Goal: Communication & Community: Answer question/provide support

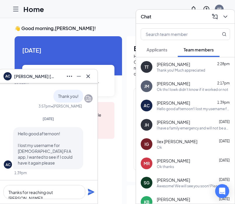
click at [202, 124] on div "[PERSON_NAME] [DATE]" at bounding box center [193, 122] width 73 height 6
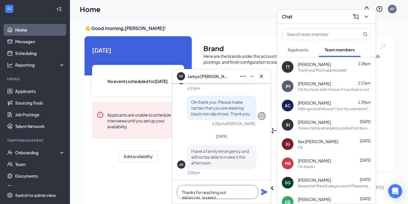
drag, startPoint x: 250, startPoint y: 192, endPoint x: 151, endPoint y: 188, distance: 99.0
click at [151, 188] on div "[PERSON_NAME] [PERSON_NAME] [DATE] Hi [PERSON_NAME], this is a friendly reminde…" at bounding box center [239, 168] width 338 height 301
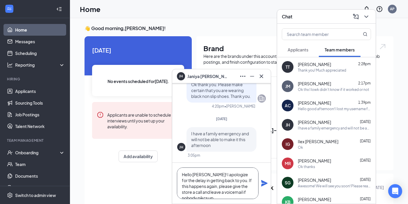
click at [234, 192] on textarea "Hello [PERSON_NAME]! I apologize for the delay in getting back to you. If this …" at bounding box center [218, 182] width 82 height 31
drag, startPoint x: 201, startPoint y: 171, endPoint x: 250, endPoint y: 200, distance: 57.0
click at [234, 200] on div "Hello [PERSON_NAME]! I apologize for the delay in getting back to you. If this …" at bounding box center [221, 182] width 99 height 41
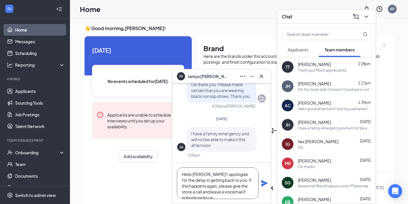
click at [234, 194] on textarea "Hello [PERSON_NAME]! I apologize for the delay in getting back to you. If this …" at bounding box center [218, 182] width 82 height 31
drag, startPoint x: 258, startPoint y: 194, endPoint x: 204, endPoint y: 189, distance: 54.2
click at [204, 189] on textarea "Hello [PERSON_NAME]! I apologize for the delay in getting back to you. If this …" at bounding box center [218, 182] width 82 height 31
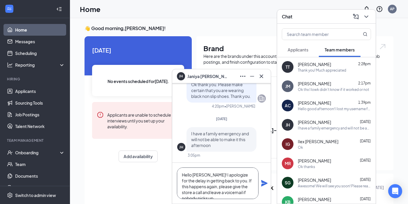
scroll to position [1, 0]
drag, startPoint x: 204, startPoint y: 177, endPoint x: 256, endPoint y: 195, distance: 55.3
click at [234, 195] on textarea "Hello [PERSON_NAME]! I apologize for the delay in getting back to you. If this …" at bounding box center [218, 182] width 82 height 31
click at [234, 194] on textarea "Hello [PERSON_NAME]! I apologize for the delay in getting back to you. If this …" at bounding box center [218, 182] width 82 height 31
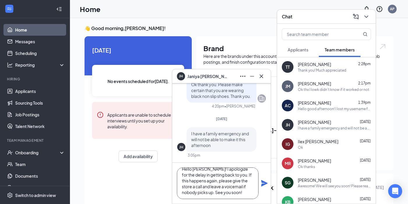
type textarea "Hello [PERSON_NAME]! I apologize for the delay in getting back to you. If this …"
click at [234, 182] on icon "Plane" at bounding box center [264, 183] width 6 height 6
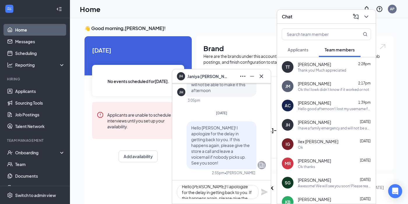
scroll to position [0, 0]
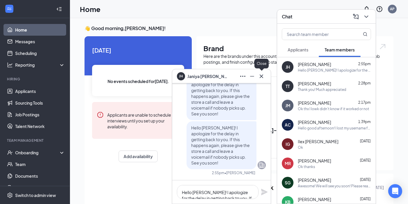
click at [234, 78] on icon "Cross" at bounding box center [261, 76] width 7 height 7
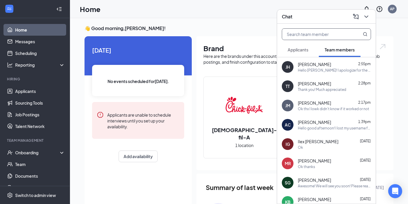
click at [234, 33] on input "text" at bounding box center [316, 34] width 69 height 11
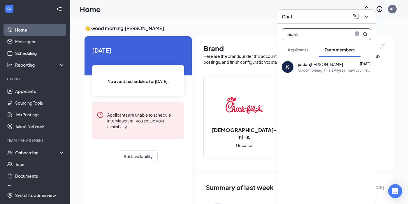
type input "jaidah"
click at [234, 67] on div "[PERSON_NAME] [DATE] Good morning. This is Allyssa, I saw your new availability…" at bounding box center [334, 66] width 73 height 11
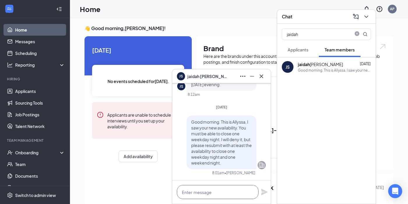
click at [227, 191] on textarea at bounding box center [218, 192] width 82 height 14
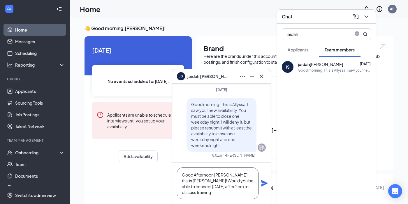
scroll to position [1, 0]
drag, startPoint x: 227, startPoint y: 174, endPoint x: 229, endPoint y: 195, distance: 21.9
click at [229, 195] on textarea "Good Afternoon [PERSON_NAME] this is [PERSON_NAME]! Would you be able to connec…" at bounding box center [218, 182] width 82 height 31
drag, startPoint x: 229, startPoint y: 195, endPoint x: 193, endPoint y: 173, distance: 41.9
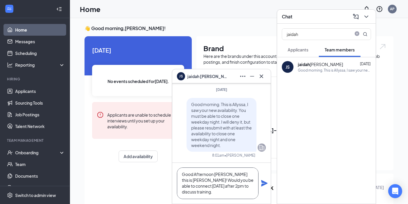
click at [193, 173] on textarea "Good Afternoon [PERSON_NAME] this is [PERSON_NAME]! Would you be able to connec…" at bounding box center [218, 182] width 82 height 31
drag, startPoint x: 193, startPoint y: 173, endPoint x: 208, endPoint y: 189, distance: 21.7
click at [208, 189] on textarea "Good Afternoon [PERSON_NAME] this is [PERSON_NAME]! Would you be able to connec…" at bounding box center [218, 182] width 82 height 31
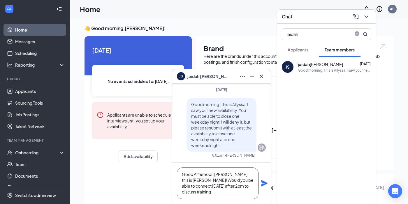
click at [189, 191] on textarea "Good Afternoon [PERSON_NAME] this is [PERSON_NAME]! Would you be able to connec…" at bounding box center [218, 182] width 82 height 31
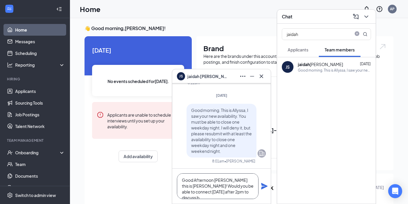
scroll to position [0, 0]
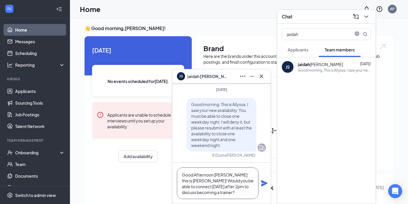
type textarea "Good Afternoon [PERSON_NAME] this is [PERSON_NAME]! Would you be able to connec…"
click at [234, 184] on icon "Plane" at bounding box center [264, 182] width 7 height 7
